Goal: Check status: Check status

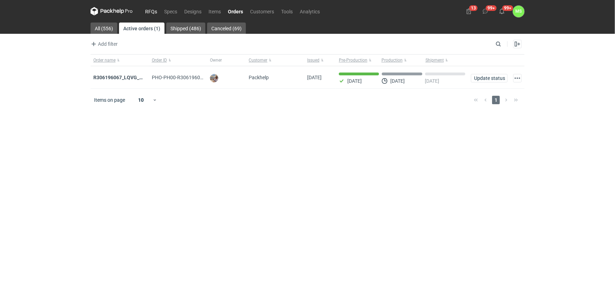
click at [152, 12] on link "RFQs" at bounding box center [151, 11] width 19 height 8
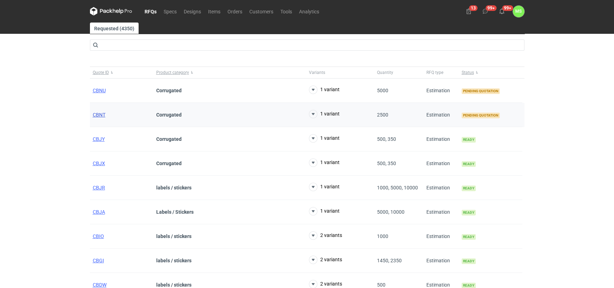
click at [99, 116] on span "CBNT" at bounding box center [99, 115] width 13 height 6
click at [98, 92] on span "CBNU" at bounding box center [99, 91] width 13 height 6
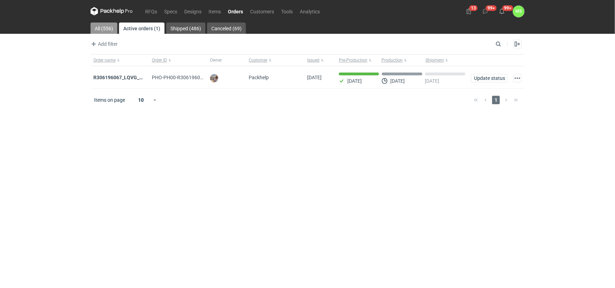
drag, startPoint x: 105, startPoint y: 27, endPoint x: 108, endPoint y: 31, distance: 5.8
click at [105, 27] on link "All (556)" at bounding box center [104, 28] width 27 height 11
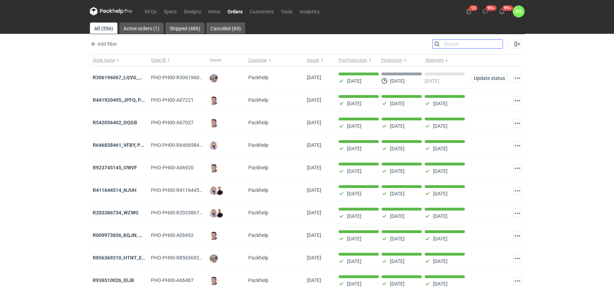
drag, startPoint x: 498, startPoint y: 44, endPoint x: 501, endPoint y: 59, distance: 15.0
click at [498, 45] on input "Search" at bounding box center [467, 44] width 70 height 8
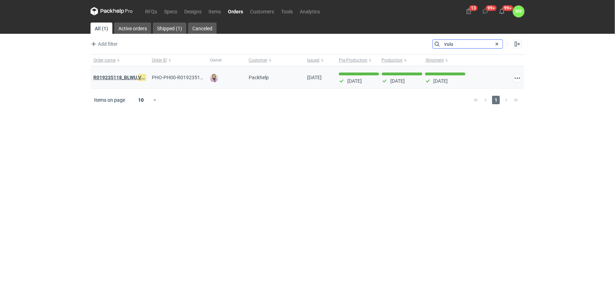
type input "vuiu"
click at [127, 77] on strong "R019235118_BLWU, VUIU , LDHO" at bounding box center [128, 78] width 71 height 8
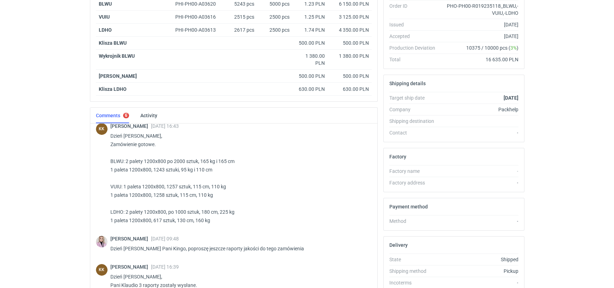
scroll to position [140, 0]
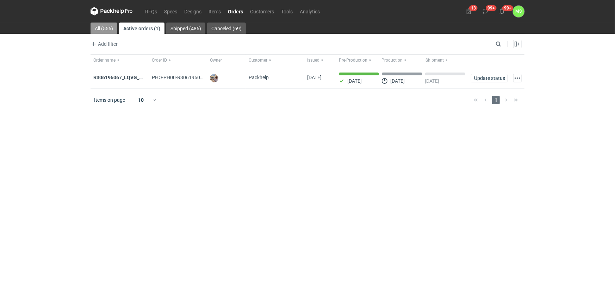
click at [103, 26] on link "All (556)" at bounding box center [104, 28] width 27 height 11
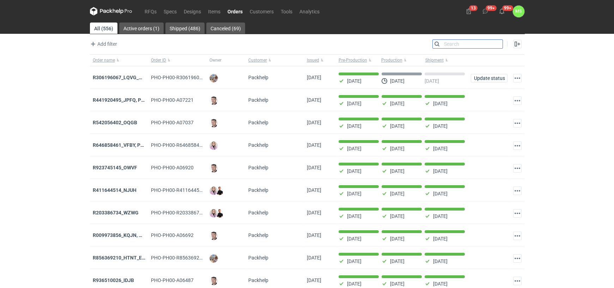
click at [496, 45] on input "Search" at bounding box center [467, 44] width 70 height 8
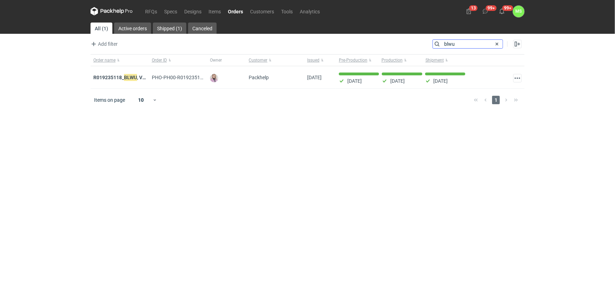
type input "blwu"
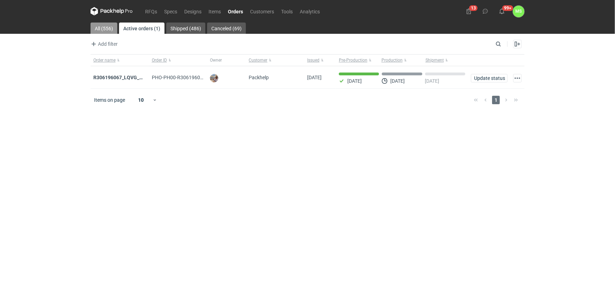
click at [104, 26] on link "All (556)" at bounding box center [104, 28] width 27 height 11
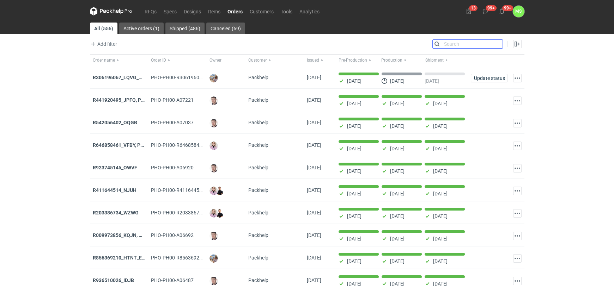
click at [496, 44] on input "Search" at bounding box center [467, 44] width 70 height 8
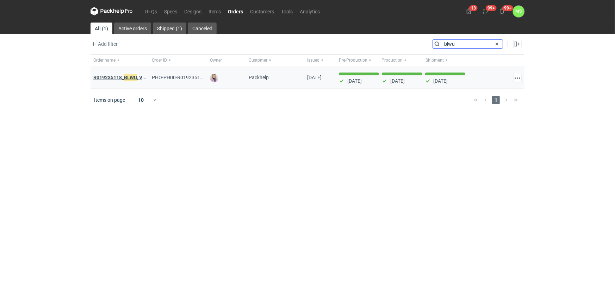
type input "blwu"
click at [127, 77] on em "BLWU" at bounding box center [130, 78] width 13 height 8
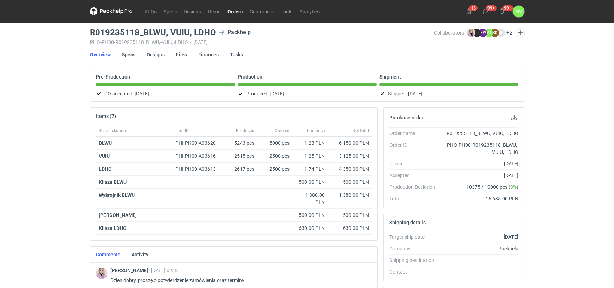
click at [156, 55] on link "Designs" at bounding box center [156, 55] width 18 height 16
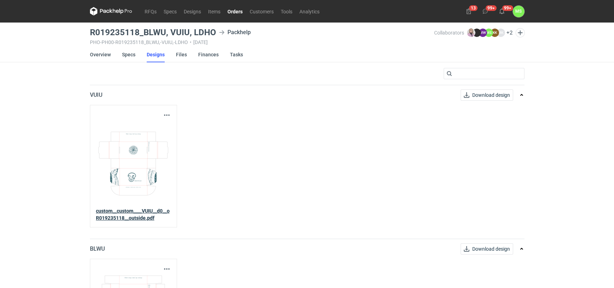
click at [148, 208] on strong "custom__custom____VUIU__d0__oR019235118__outside.pdf" at bounding box center [133, 214] width 74 height 13
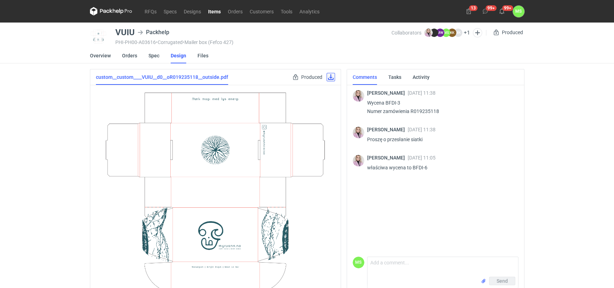
click at [332, 79] on link at bounding box center [330, 77] width 8 height 8
